Goal: Transaction & Acquisition: Book appointment/travel/reservation

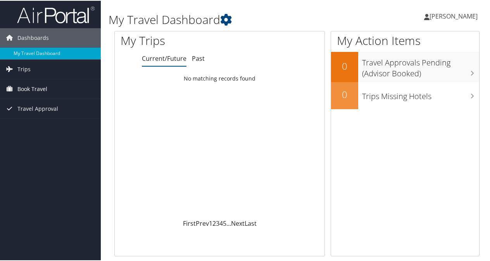
click at [39, 88] on span "Book Travel" at bounding box center [32, 88] width 30 height 19
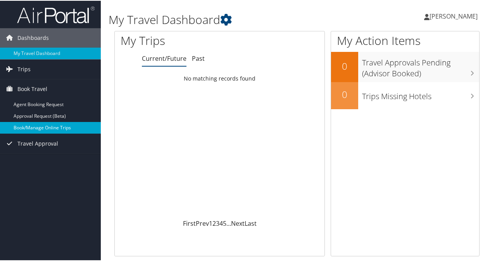
click at [47, 125] on link "Book/Manage Online Trips" at bounding box center [50, 127] width 101 height 12
click at [73, 127] on link "Book/Manage Online Trips" at bounding box center [50, 127] width 101 height 12
